Goal: Information Seeking & Learning: Learn about a topic

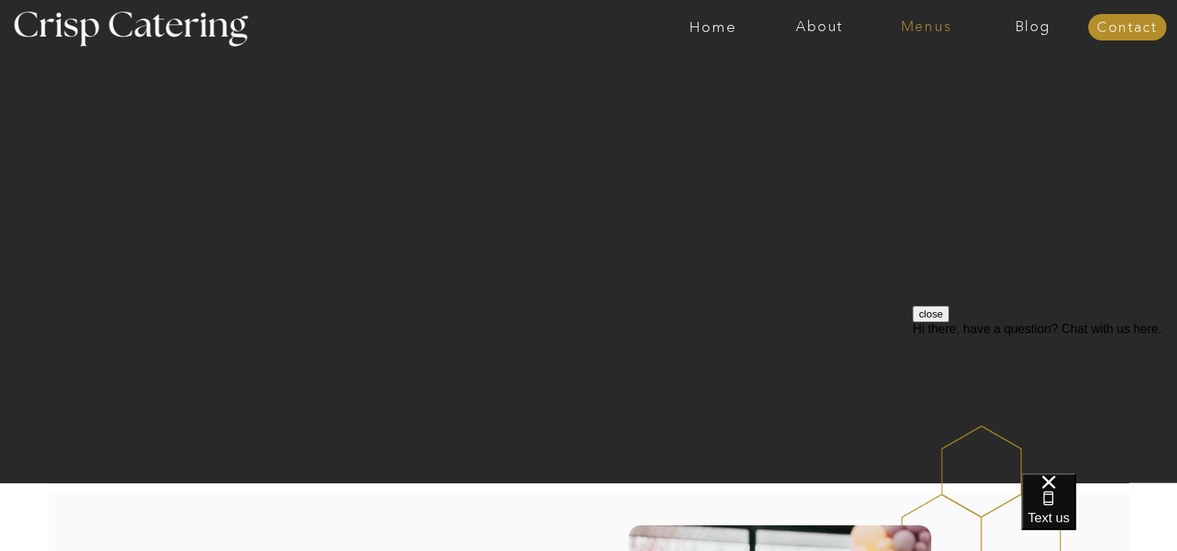
click at [933, 30] on nav "Menus" at bounding box center [926, 27] width 107 height 16
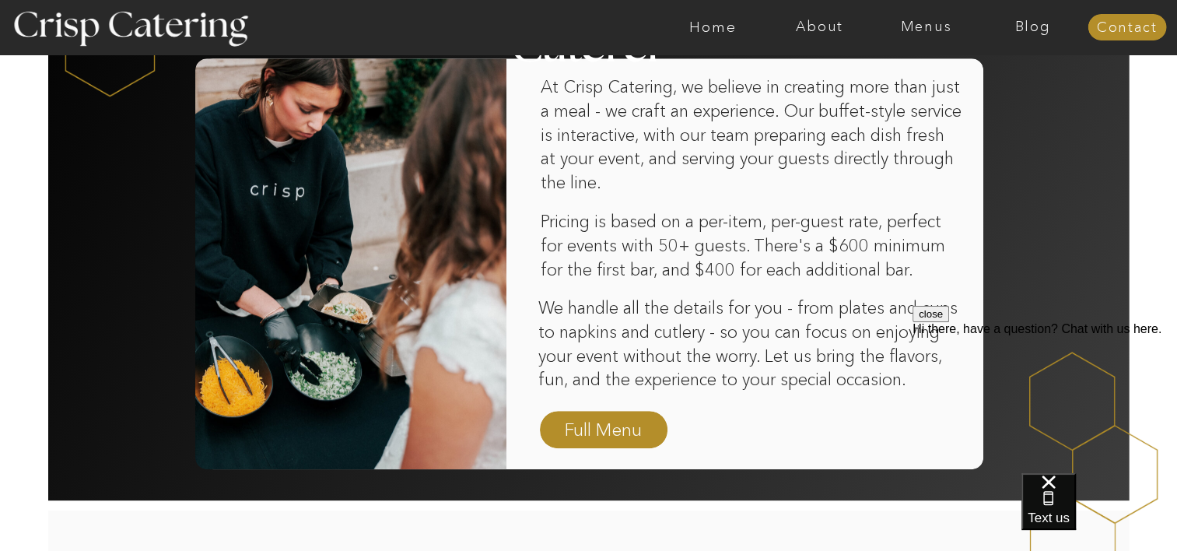
scroll to position [1011, 0]
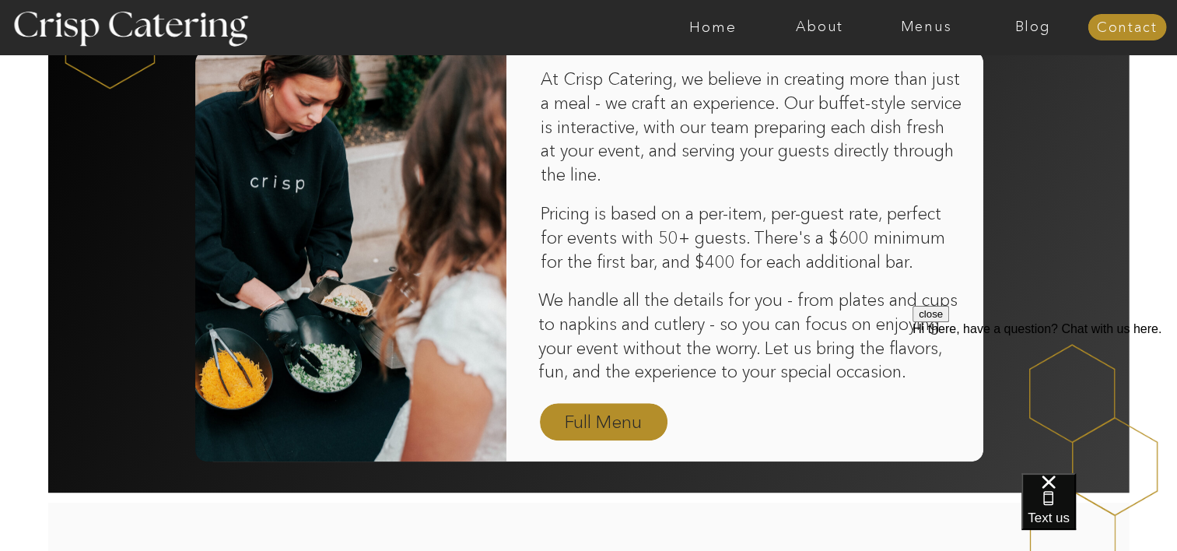
click at [574, 435] on nav "Full Menu" at bounding box center [603, 422] width 90 height 27
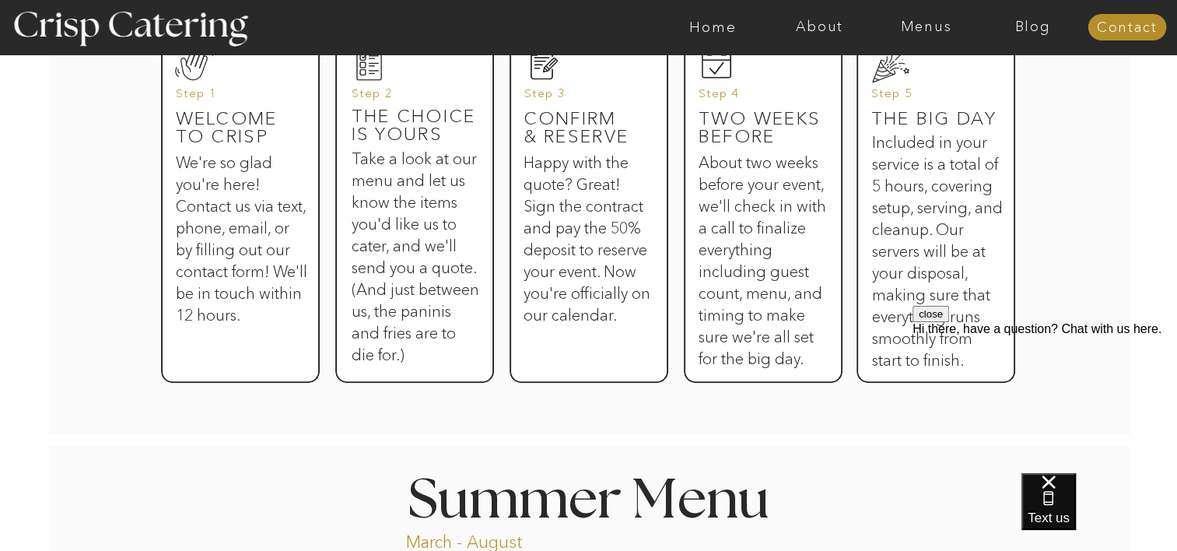
scroll to position [1089, 0]
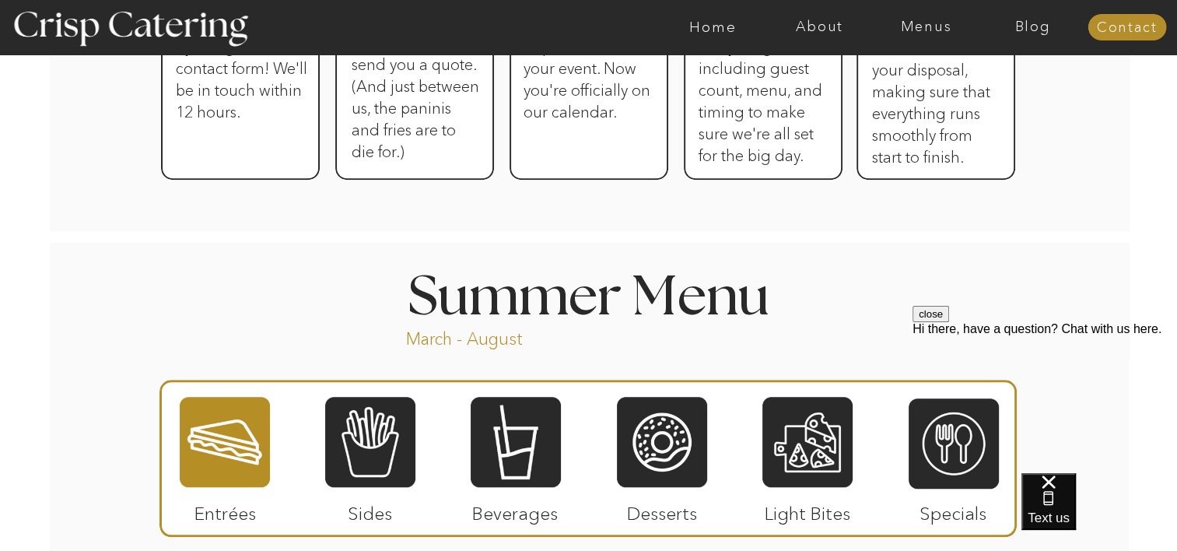
click at [240, 431] on div at bounding box center [225, 441] width 90 height 93
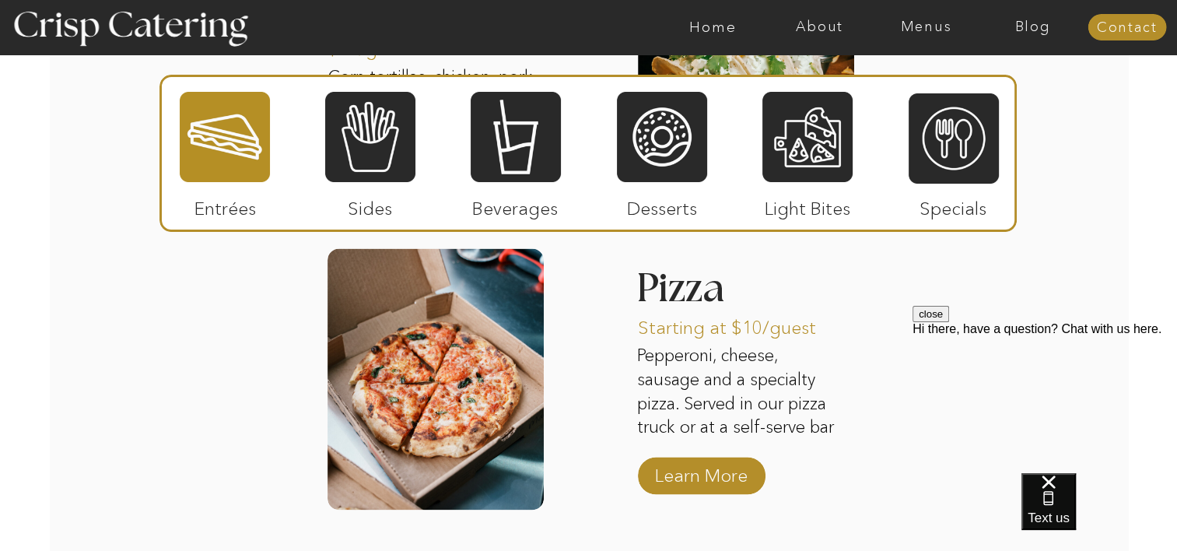
scroll to position [1866, 0]
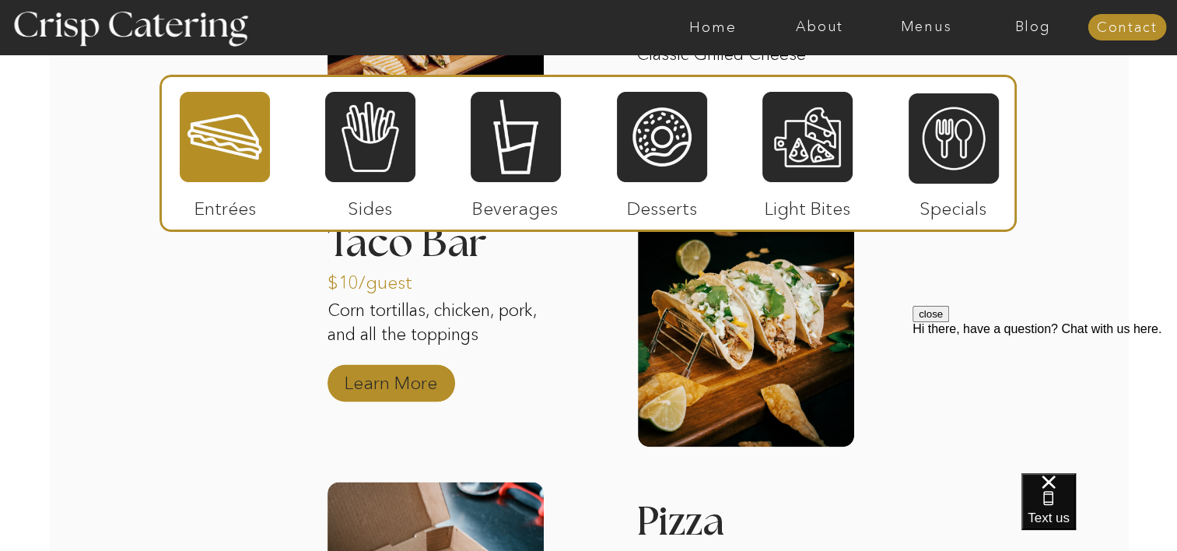
click at [374, 390] on p "Learn More" at bounding box center [390, 378] width 103 height 45
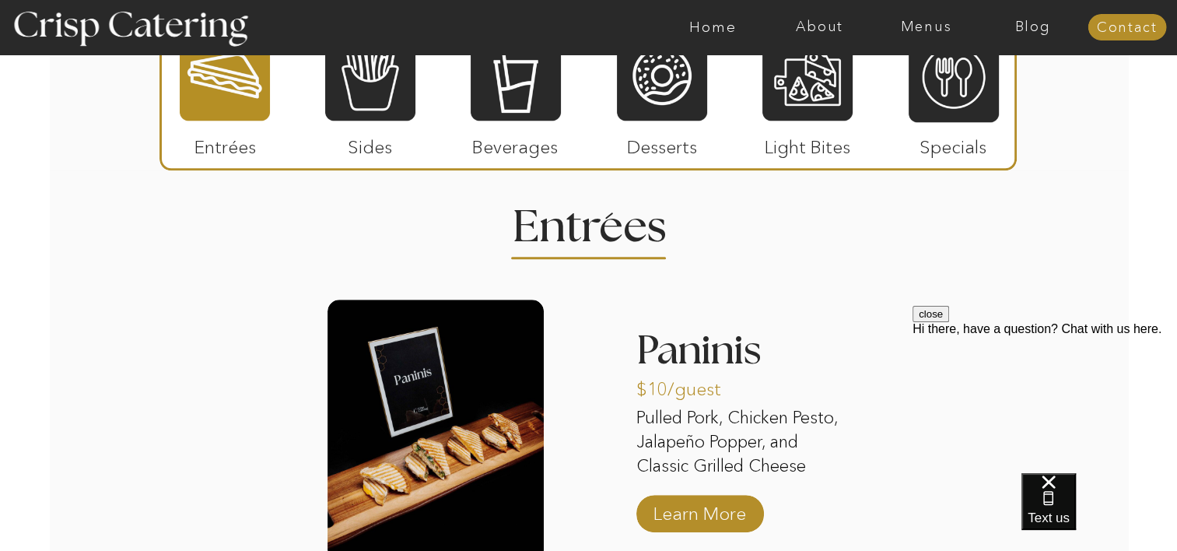
scroll to position [1555, 0]
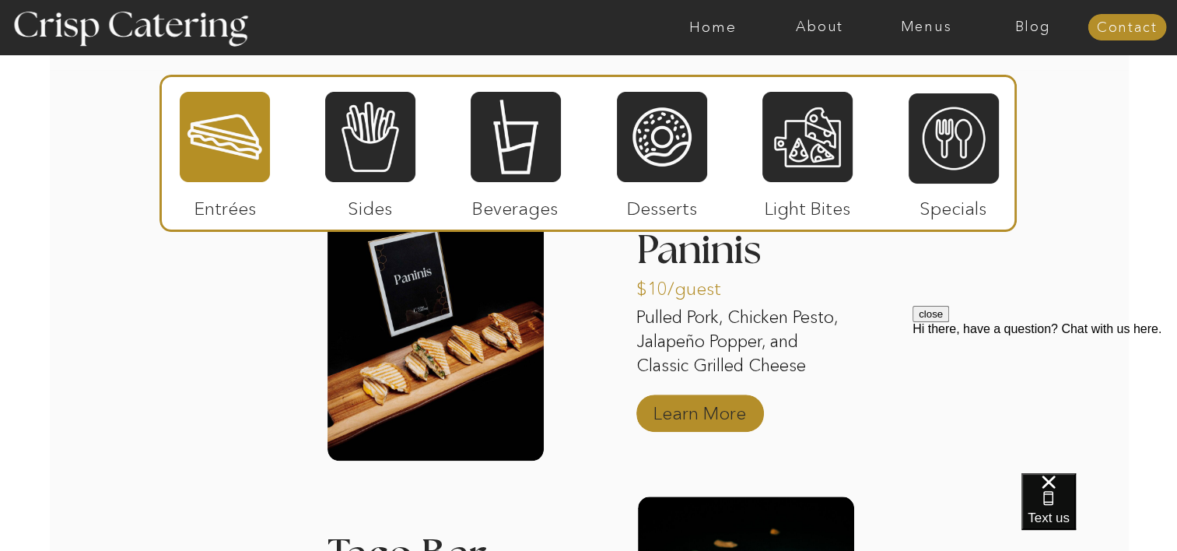
click at [697, 421] on p "Learn More" at bounding box center [699, 409] width 103 height 45
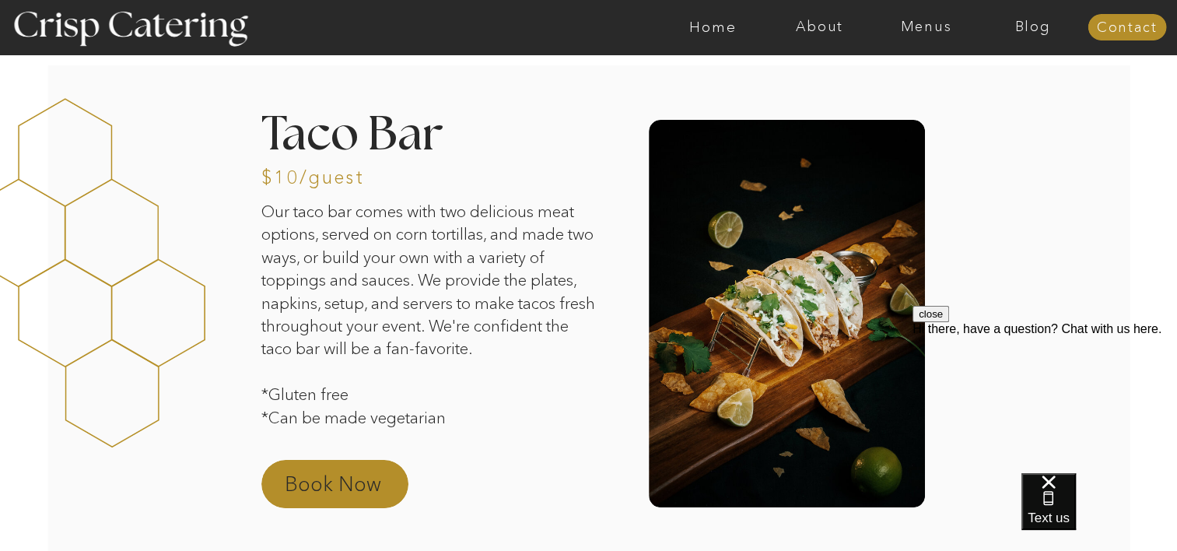
click at [310, 488] on p "Book Now" at bounding box center [353, 488] width 137 height 37
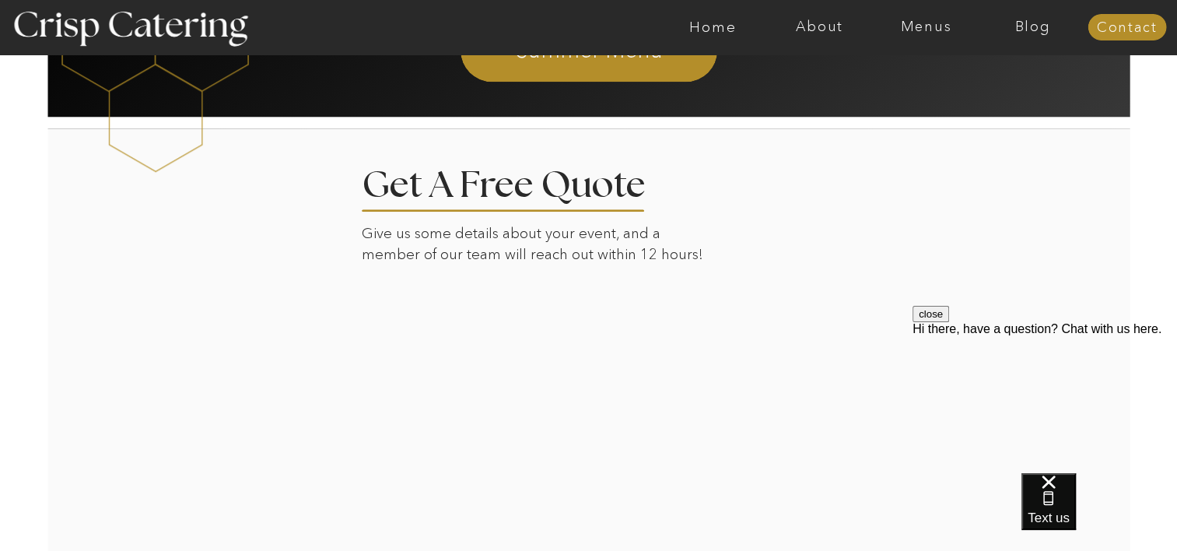
scroll to position [1647, 0]
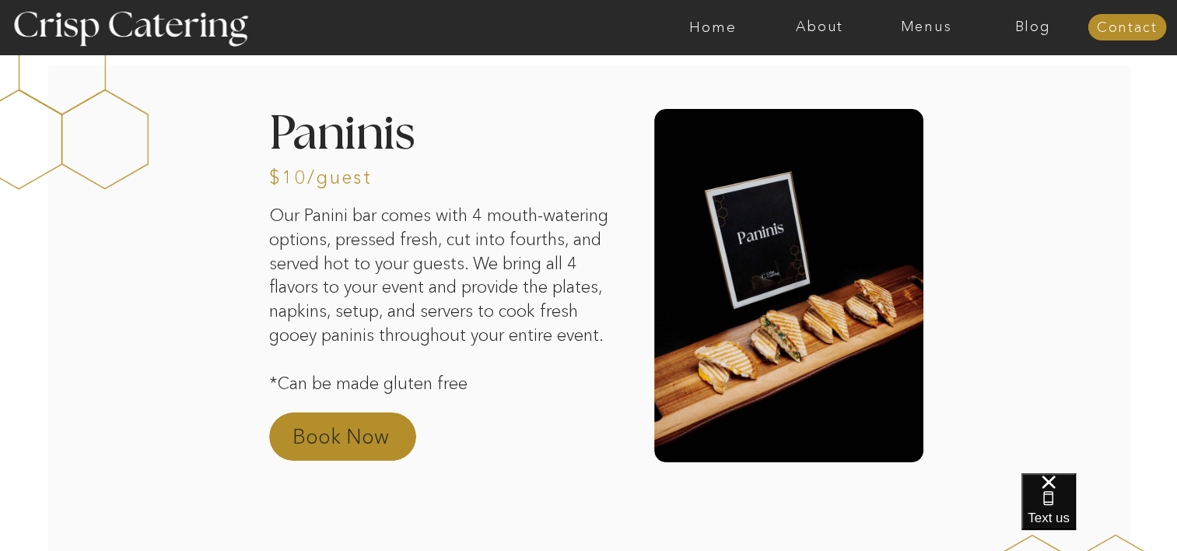
click at [321, 440] on p "Book Now" at bounding box center [360, 440] width 137 height 37
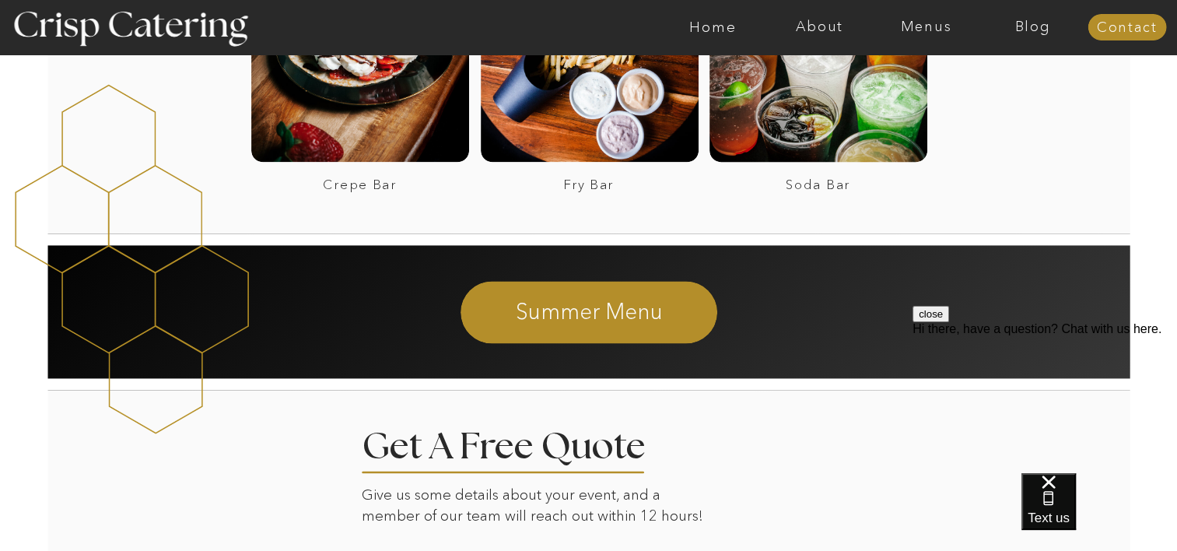
scroll to position [2111, 0]
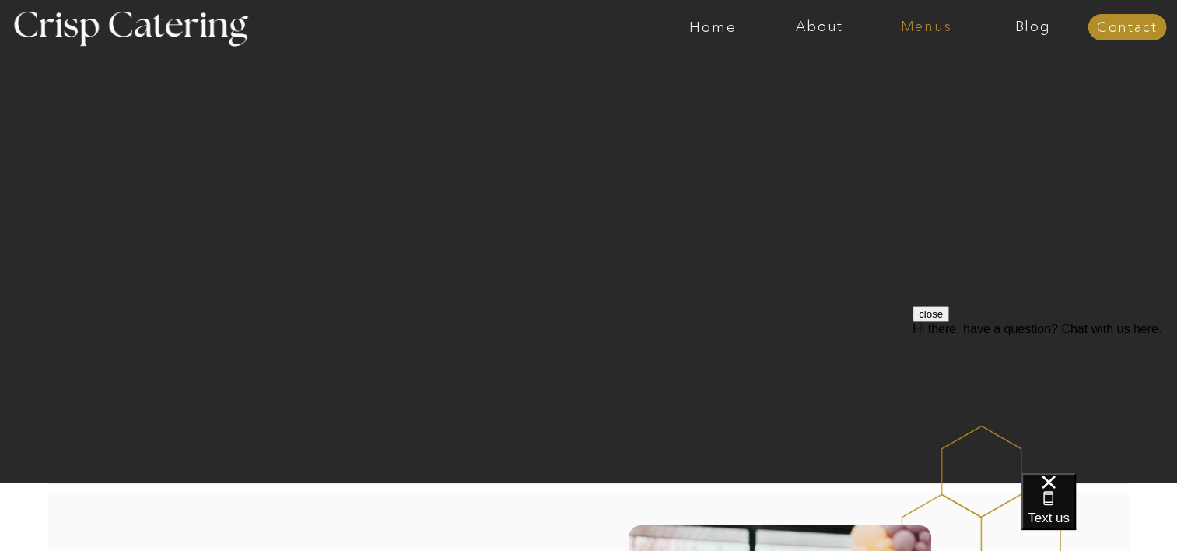
click at [908, 22] on nav "Menus" at bounding box center [926, 27] width 107 height 16
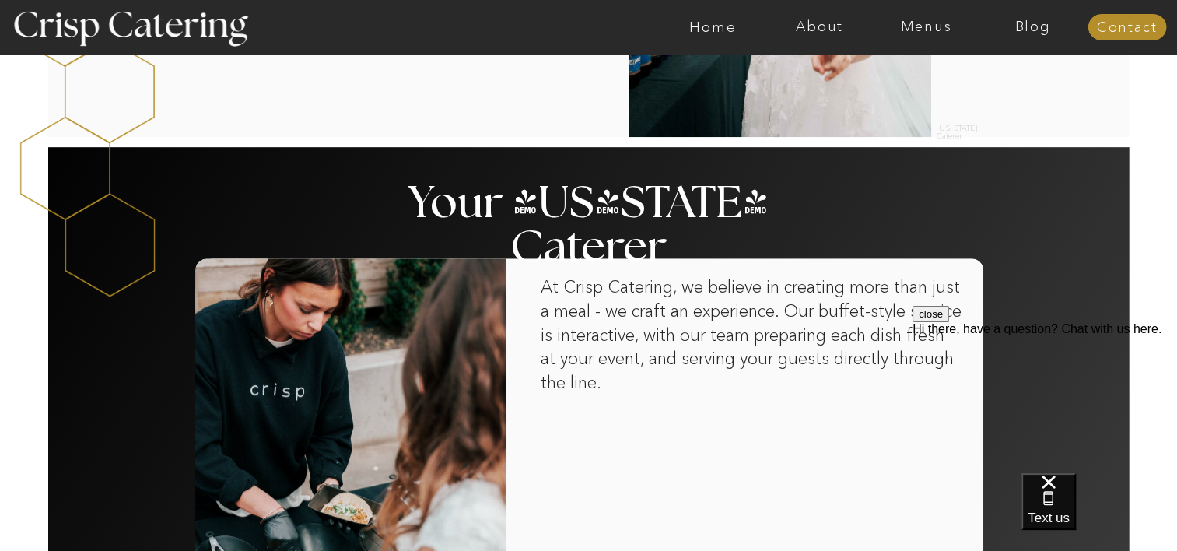
scroll to position [1011, 0]
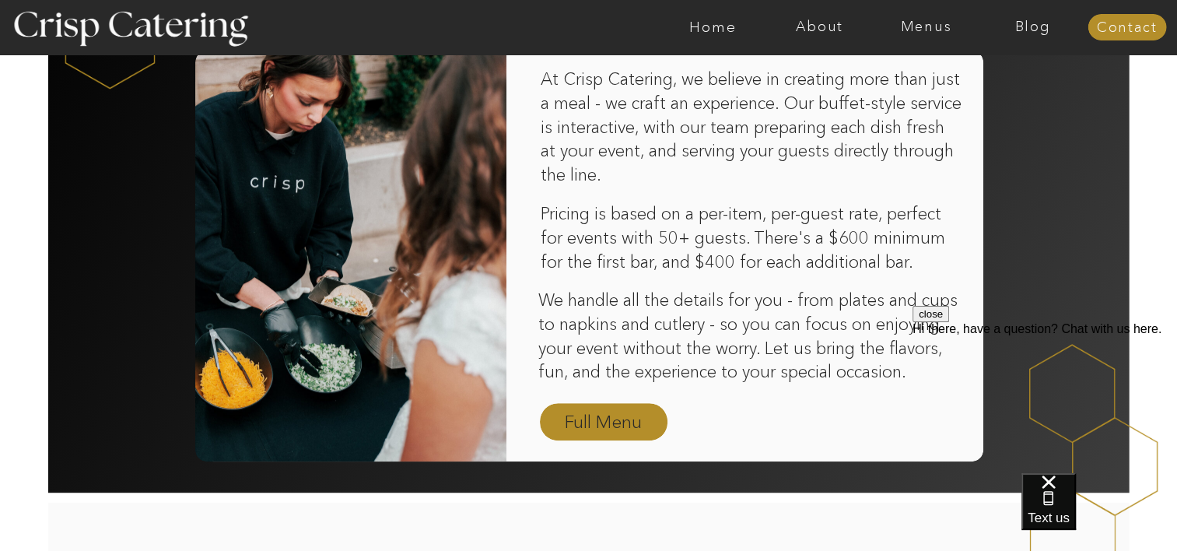
click at [612, 414] on nav "Full Menu" at bounding box center [603, 422] width 90 height 27
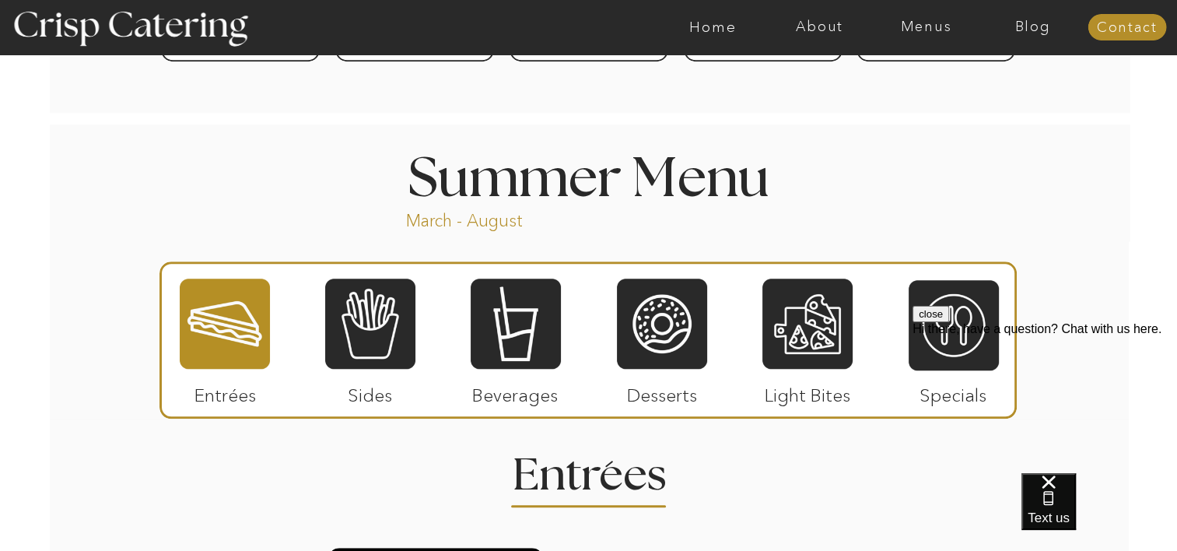
scroll to position [1244, 0]
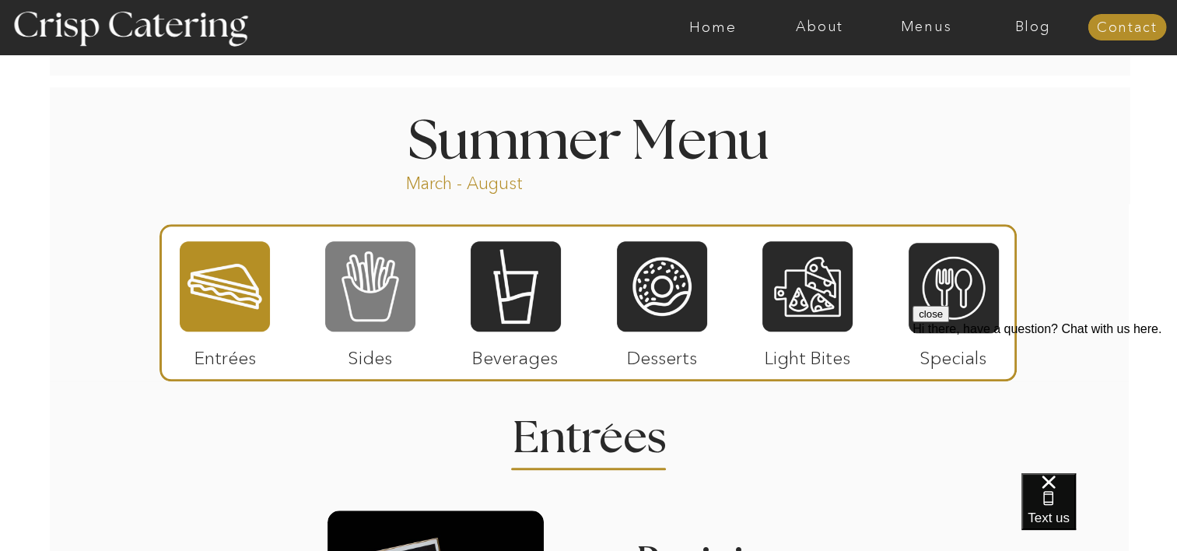
click at [373, 288] on div at bounding box center [370, 286] width 90 height 93
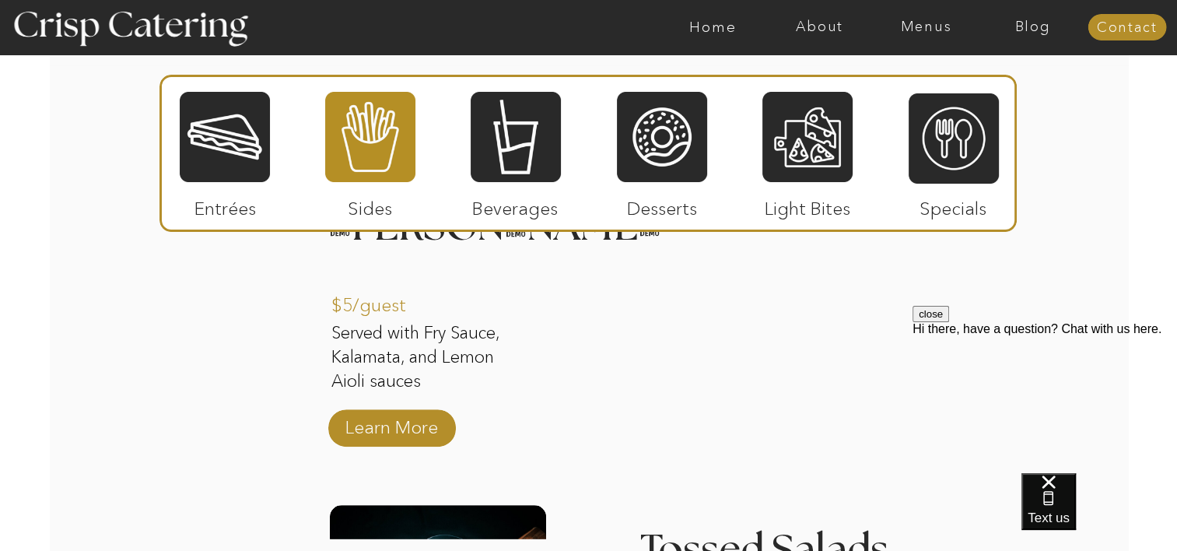
scroll to position [1555, 0]
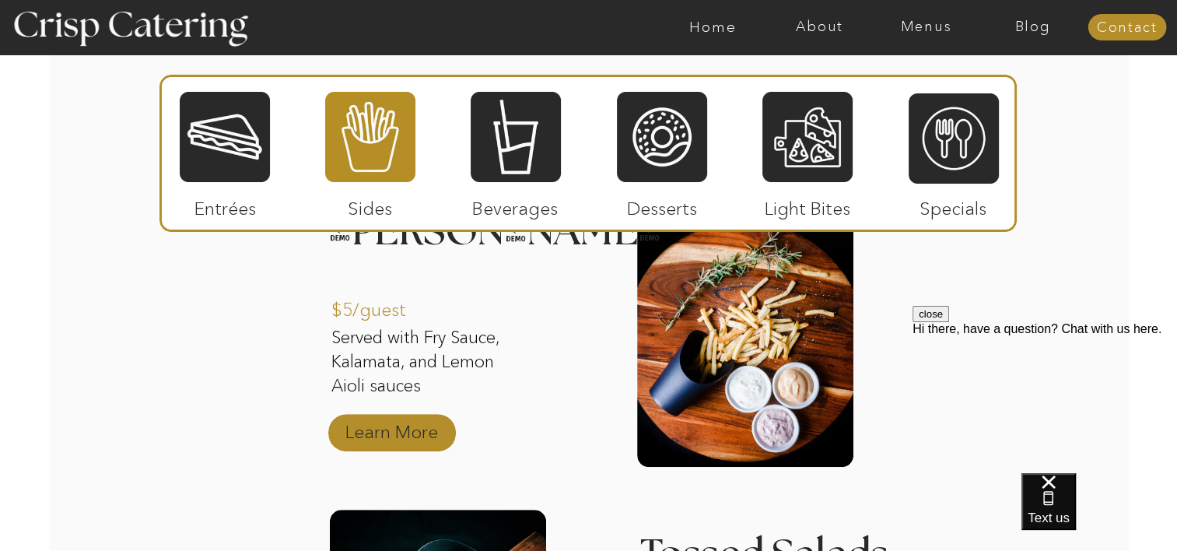
click at [398, 429] on p "Learn More" at bounding box center [391, 427] width 103 height 45
